Goal: Check status: Check status

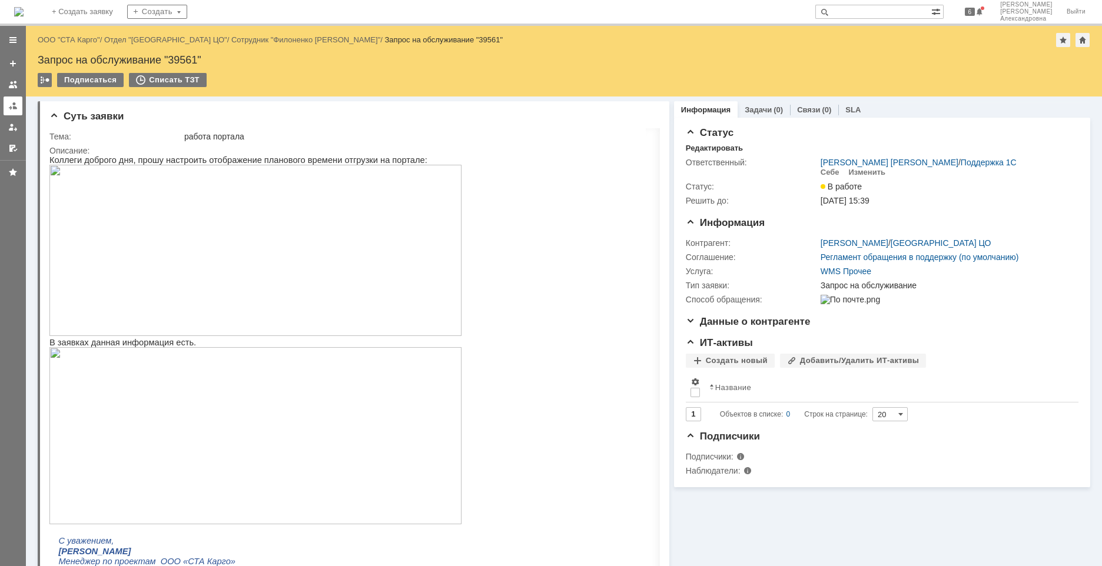
click at [16, 107] on div at bounding box center [12, 105] width 9 height 9
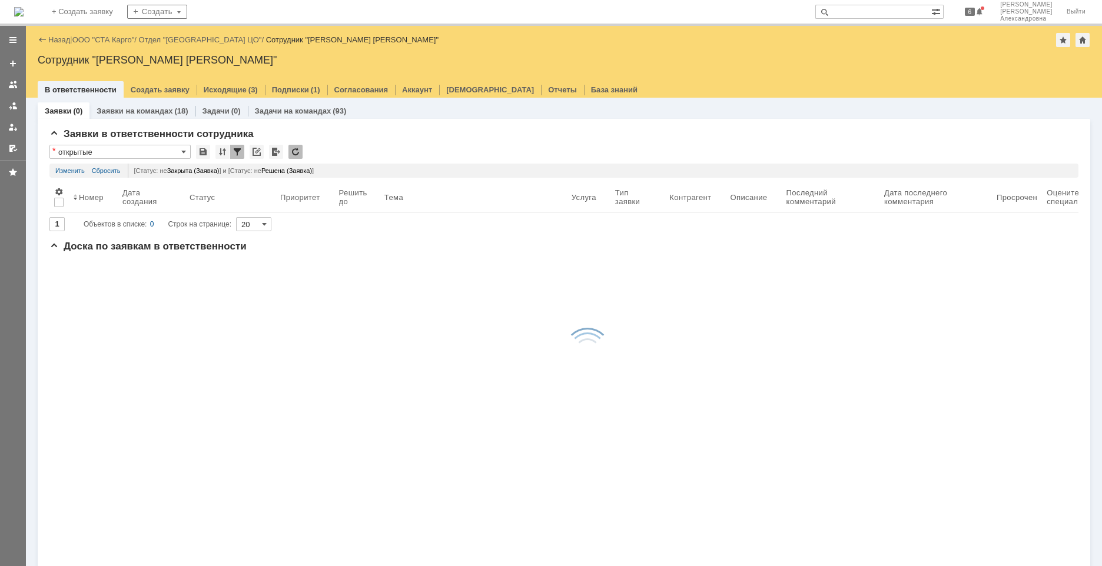
click at [160, 112] on link "Заявки на командах" at bounding box center [135, 111] width 76 height 9
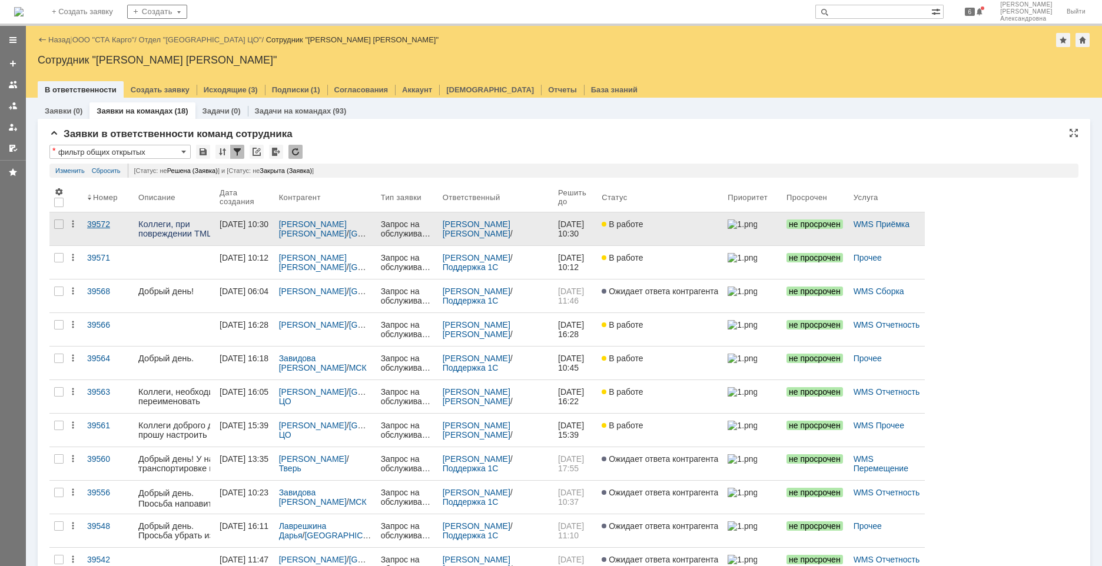
click at [101, 233] on link "39572" at bounding box center [107, 228] width 51 height 33
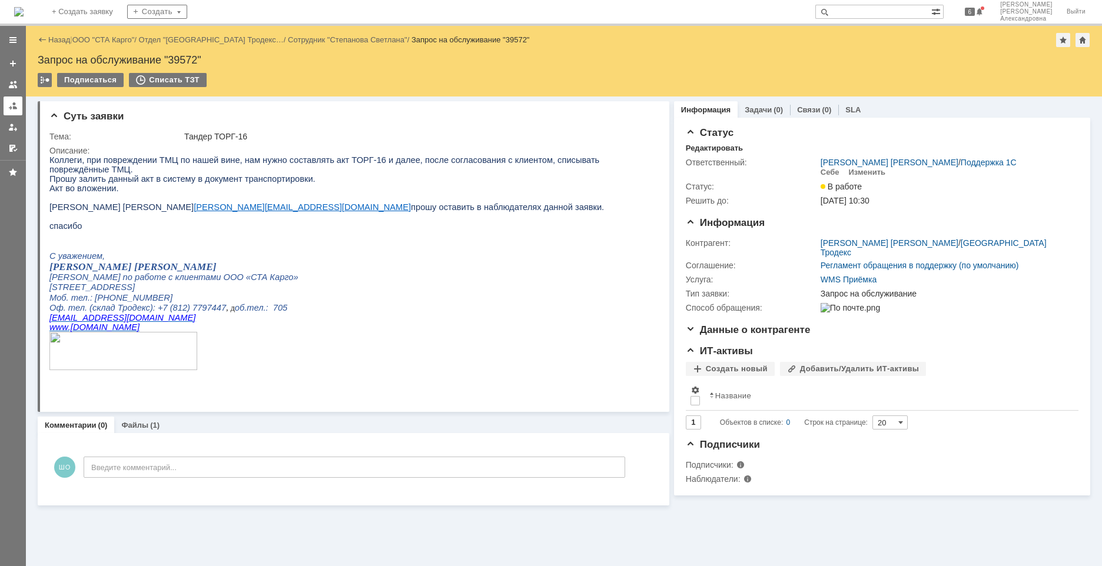
click at [7, 112] on link at bounding box center [13, 106] width 19 height 19
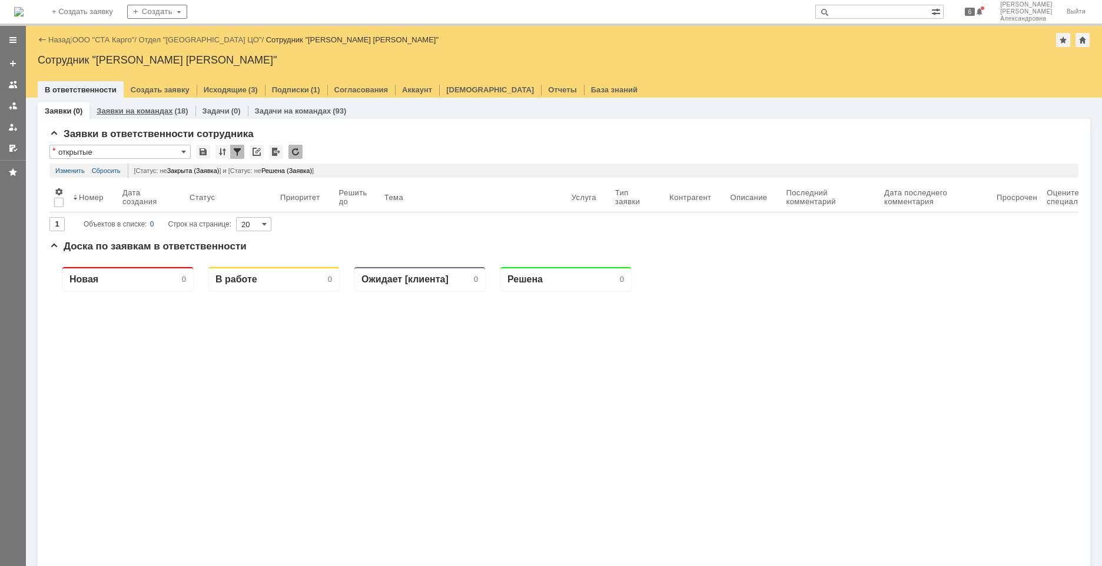
click at [117, 110] on link "Заявки на командах" at bounding box center [135, 111] width 76 height 9
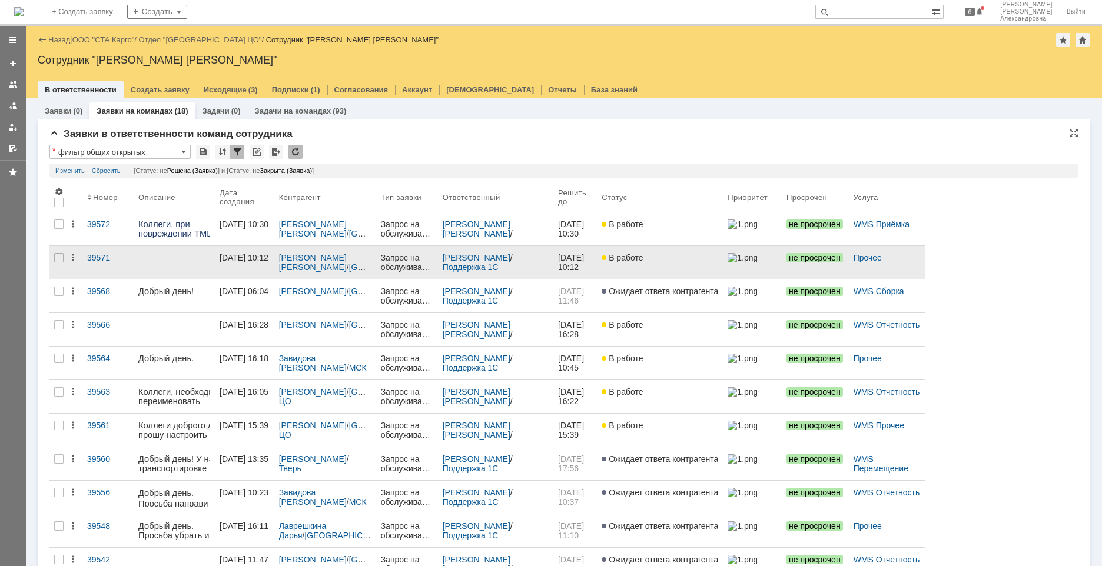
click at [339, 275] on div "[PERSON_NAME] / [GEOGRAPHIC_DATA]" at bounding box center [325, 262] width 102 height 33
click at [161, 260] on p at bounding box center [191, 257] width 106 height 9
click at [109, 265] on link "39571" at bounding box center [107, 262] width 51 height 33
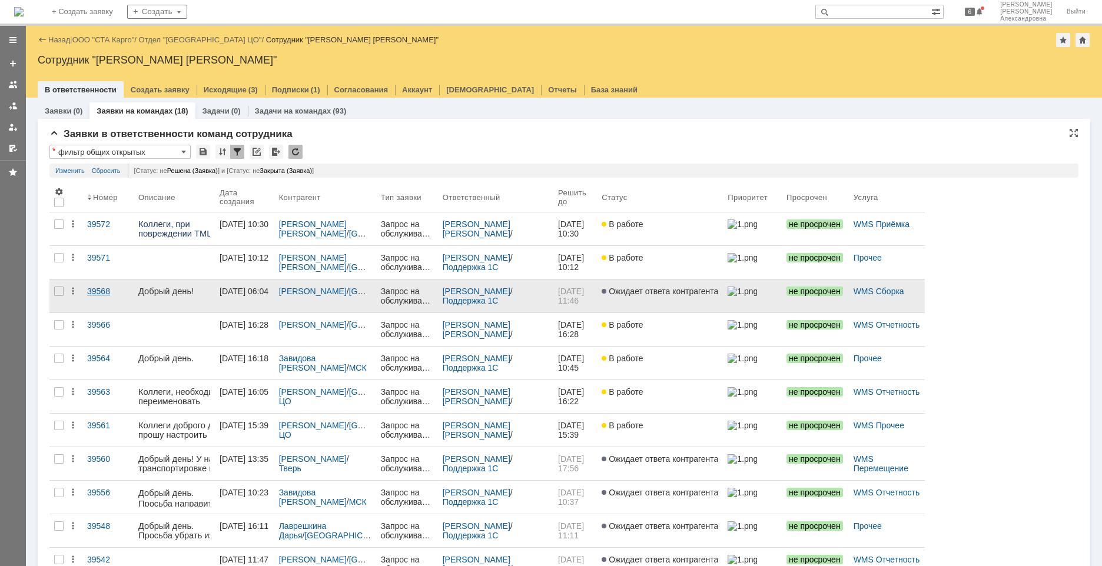
click at [117, 299] on link "39568" at bounding box center [107, 296] width 51 height 33
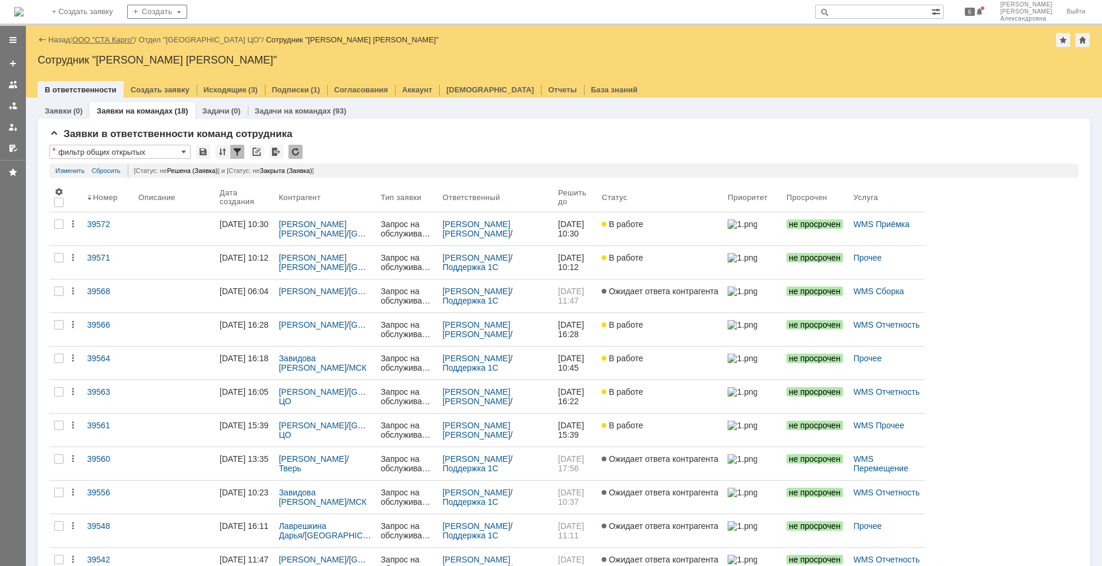
click at [124, 40] on link "ООО "СТА Карго"" at bounding box center [103, 39] width 62 height 9
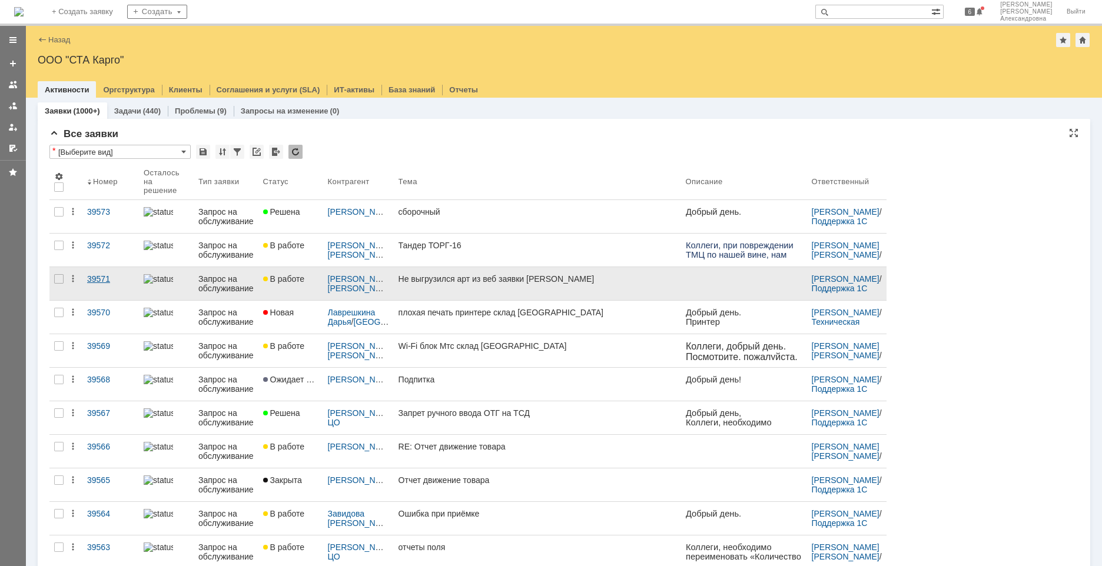
click at [108, 289] on link "39571" at bounding box center [110, 283] width 57 height 33
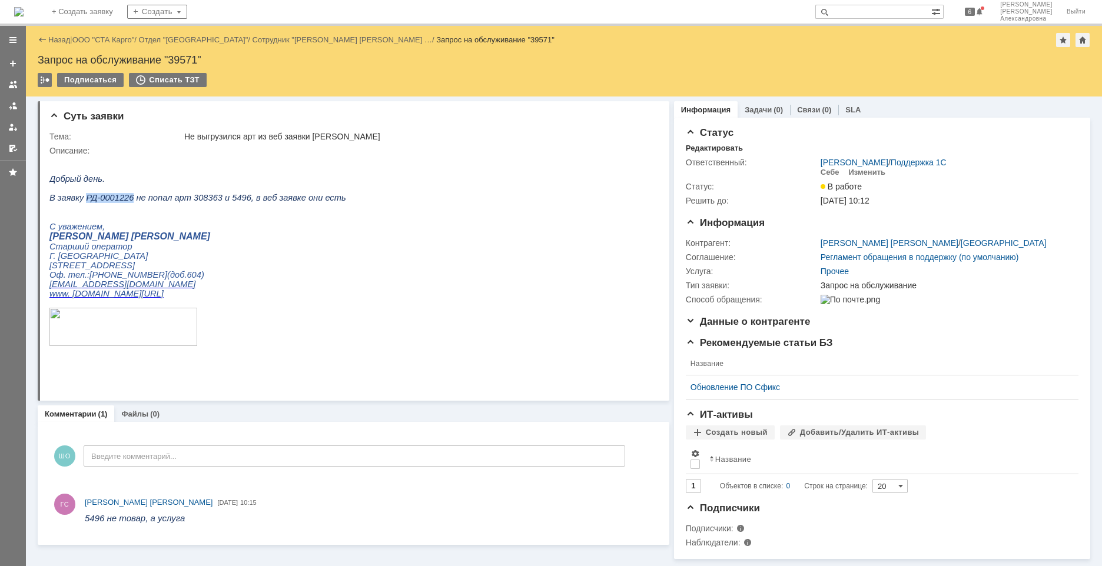
drag, startPoint x: 125, startPoint y: 206, endPoint x: 82, endPoint y: 201, distance: 43.2
click at [82, 201] on span "В заявку РД-0001226 не попал арт 308363 и 5496, в веб заявке они есть" at bounding box center [197, 197] width 297 height 9
copy span "РД-0001226"
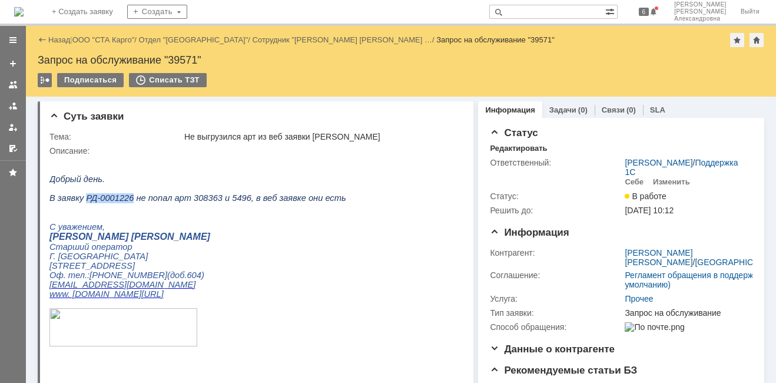
click at [111, 202] on span "В заявку РД-0001226 не попал арт 308363 и 5496, в веб заявке они есть" at bounding box center [197, 197] width 297 height 9
click at [128, 200] on span "В заявку РД-0001226 не попал арт 308363 и 5496, в веб заявке они есть" at bounding box center [197, 197] width 297 height 9
click at [125, 202] on span "В заявку РД-0001226 не попал арт 308363 и 5496, в веб заявке они есть" at bounding box center [197, 197] width 297 height 9
click at [124, 202] on span "В заявку РД-0001226 не попал арт 308363 и 5496, в веб заявке они есть" at bounding box center [197, 197] width 297 height 9
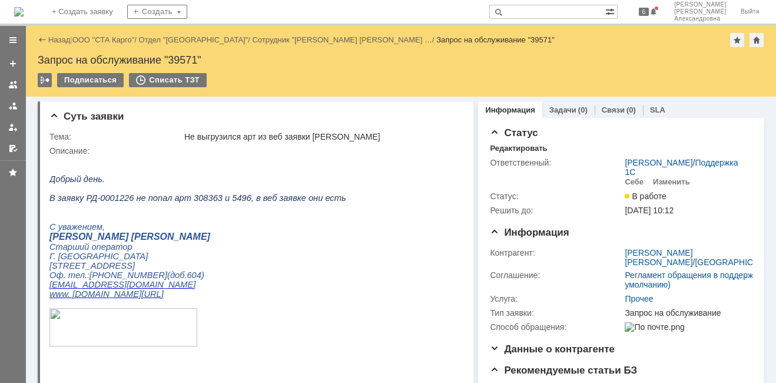
drag, startPoint x: 134, startPoint y: 214, endPoint x: 121, endPoint y: 205, distance: 15.5
click at [132, 212] on p at bounding box center [197, 207] width 297 height 9
drag, startPoint x: 124, startPoint y: 204, endPoint x: 82, endPoint y: 202, distance: 41.2
click at [82, 202] on span "В заявку РД-0001226 не попал арт 308363 и 5496, в веб заявке они есть" at bounding box center [197, 197] width 297 height 9
copy span "РД-0001226"
